Goal: Book appointment/travel/reservation

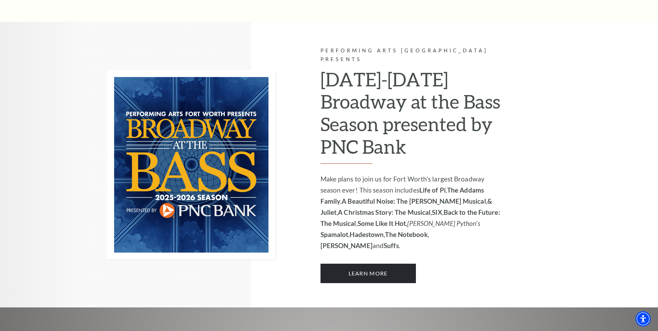
scroll to position [436, 0]
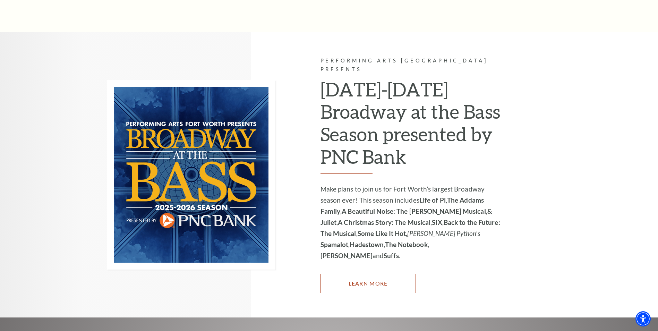
click at [379, 274] on link "Learn More" at bounding box center [368, 283] width 95 height 19
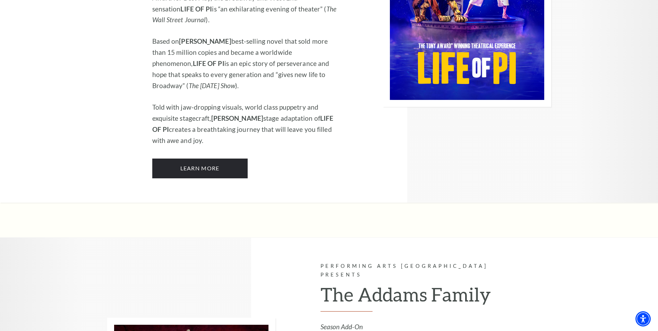
scroll to position [867, 0]
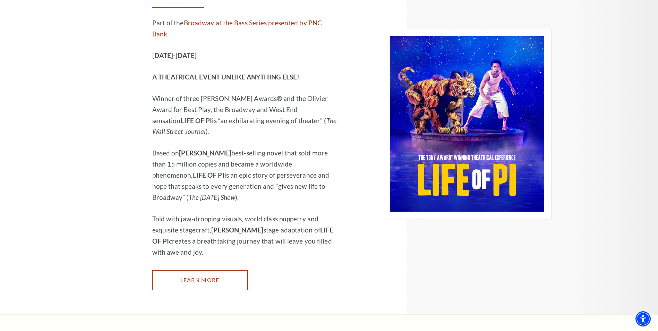
click at [214, 270] on link "Learn More" at bounding box center [199, 279] width 95 height 19
